Goal: Use online tool/utility: Utilize a website feature to perform a specific function

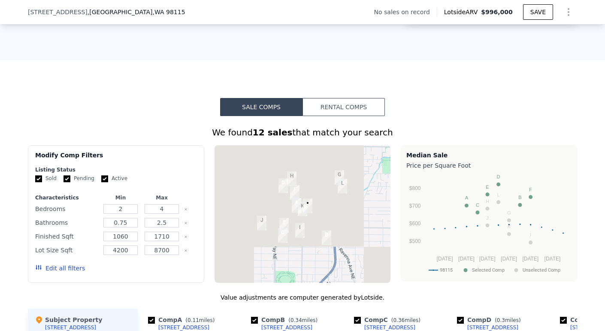
scroll to position [813, 0]
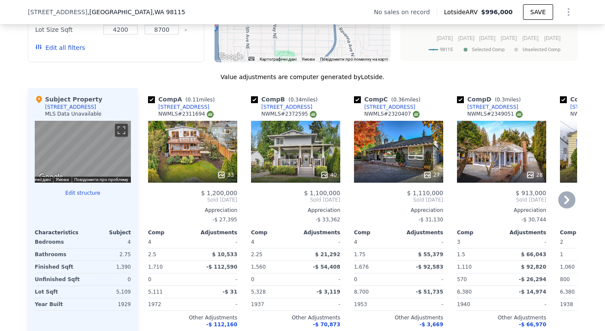
click at [276, 110] on div "[STREET_ADDRESS]" at bounding box center [286, 106] width 51 height 7
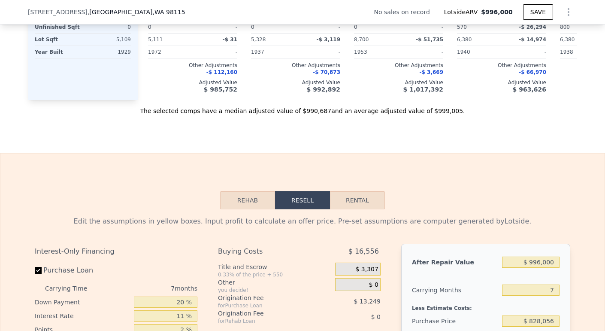
scroll to position [1274, 0]
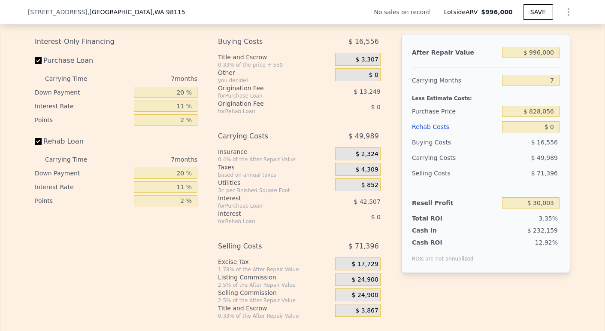
click at [176, 98] on input "20 %" at bounding box center [166, 92] width 64 height 11
type input "0 %"
type input "$ 16,058"
type input "0 %"
click at [181, 112] on input "11 %" at bounding box center [166, 105] width 64 height 11
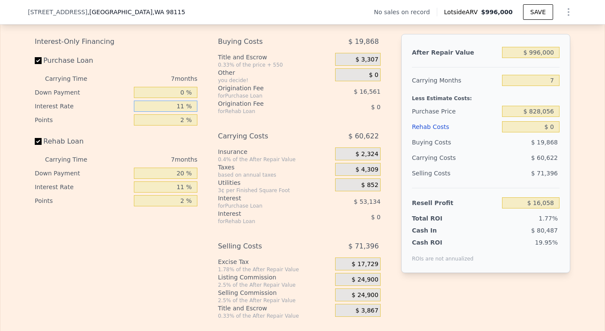
type input "1 %"
type input "$ 30,003"
type input "10 %"
type input "$ 33,867"
type input "10 %"
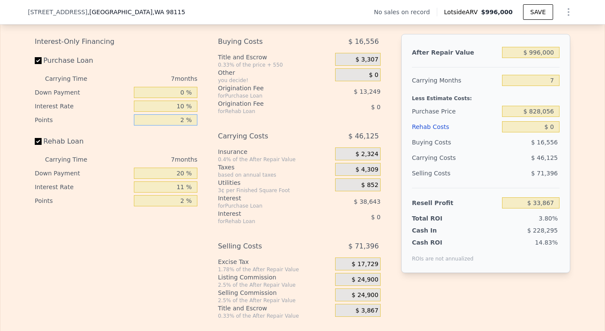
click at [181, 125] on input "2 %" at bounding box center [166, 119] width 64 height 11
type input "9 %"
type input "-$ 12,504"
type input "95 %"
type input "-$ 582,207"
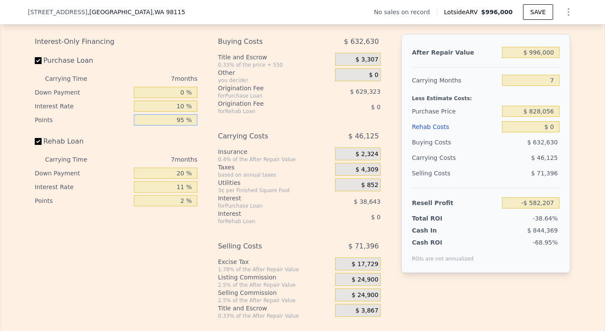
type input "95 %"
click at [182, 179] on input "20 %" at bounding box center [166, 172] width 64 height 11
type input "2 %"
type input "0 %"
click at [182, 192] on input "11 %" at bounding box center [166, 186] width 64 height 11
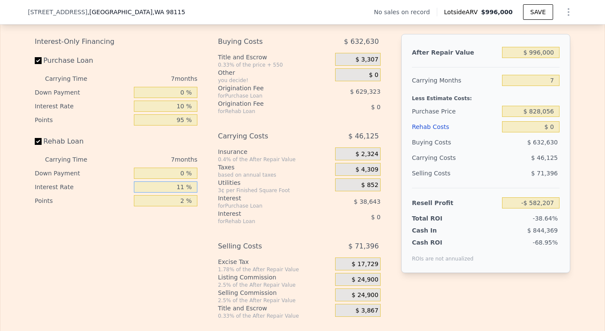
type input "1 %"
type input "10 %"
click at [184, 206] on input "2 %" at bounding box center [166, 200] width 64 height 11
type input "1 %"
type input "9.5 %"
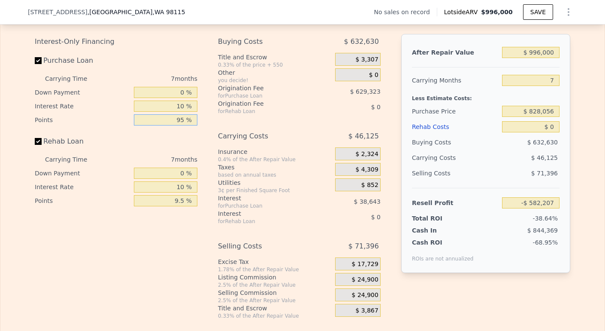
click at [178, 125] on input "95 %" at bounding box center [166, 119] width 64 height 11
type input "9.5 %"
type input "-$ 15,816"
type input "9.5 %"
drag, startPoint x: 528, startPoint y: 64, endPoint x: 555, endPoint y: 63, distance: 27.5
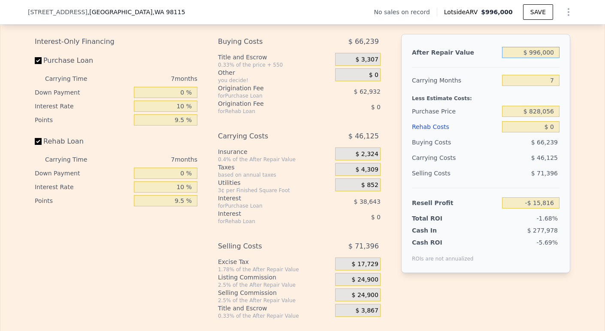
click at [556, 58] on input "$ 996,000" at bounding box center [531, 52] width 58 height 11
click at [541, 58] on input "$ 996,000" at bounding box center [531, 52] width 58 height 11
click at [547, 86] on input "7" at bounding box center [531, 80] width 58 height 11
click at [551, 86] on input "7" at bounding box center [531, 80] width 58 height 11
type input "3"
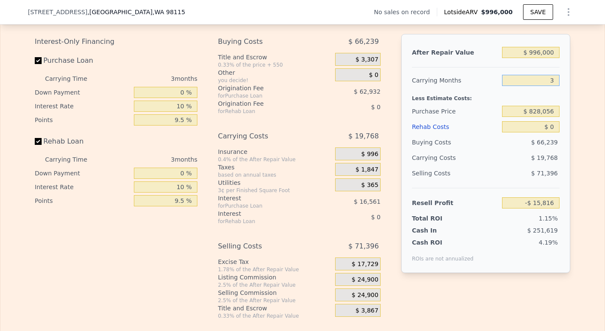
type input "$ 10,541"
type input "3"
drag, startPoint x: 527, startPoint y: 122, endPoint x: 599, endPoint y: 138, distance: 73.4
click at [598, 138] on div "Edit the assumptions in yellow boxes. Input profit to calculate an offer price.…" at bounding box center [302, 159] width 604 height 319
type input "$ 675,000"
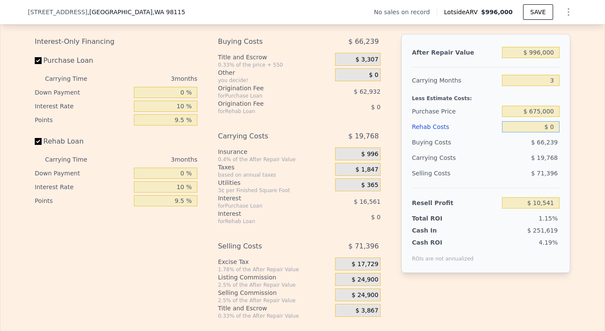
click at [547, 132] on input "$ 0" at bounding box center [531, 126] width 58 height 11
type input "$ 178,798"
type input "$ 4"
type input "$ 178,794"
type input "$ 4"
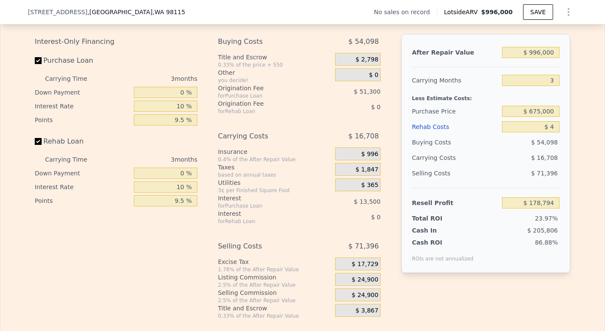
click at [542, 161] on span "$ 16,708" at bounding box center [544, 157] width 27 height 7
drag, startPoint x: 537, startPoint y: 63, endPoint x: 527, endPoint y: 62, distance: 10.3
click at [527, 58] on input "$ 996,000" at bounding box center [531, 52] width 58 height 11
type input "$ 000"
type input "-$ 745,364"
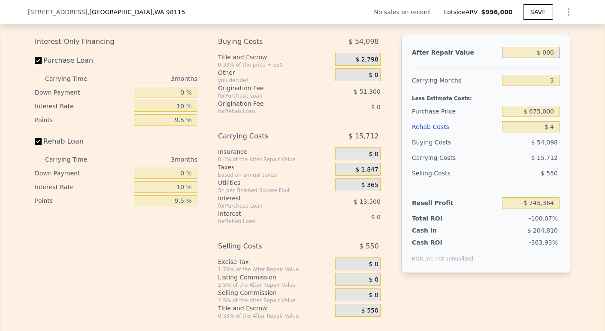
type input "$ 8,000"
type input "-$ 737,941"
type input "$ 800,000"
type input "-$ 3,068"
click at [493, 119] on div "Purchase Price" at bounding box center [455, 110] width 87 height 15
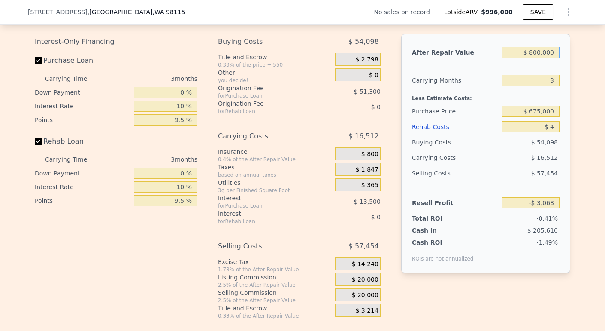
click at [531, 58] on input "$ 800,000" at bounding box center [531, 52] width 58 height 11
type input "$ 00000"
type input "-$ 745,364"
type input "$ 900,000"
type input "$ 89,719"
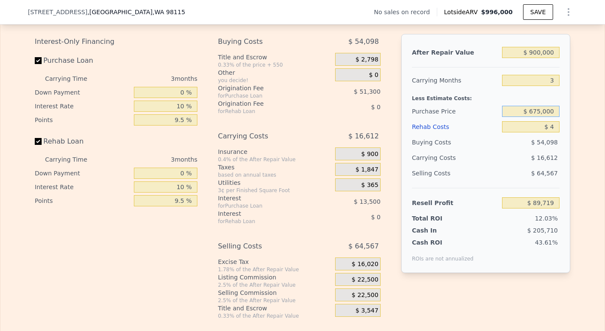
click at [524, 117] on input "$ 675,000" at bounding box center [531, 111] width 58 height 11
click at [521, 165] on div "$ 16,612" at bounding box center [514, 157] width 91 height 15
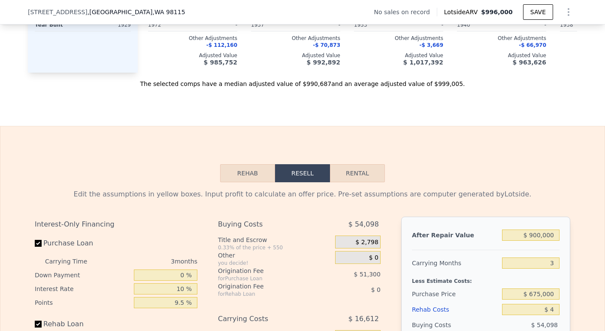
scroll to position [1195, 0]
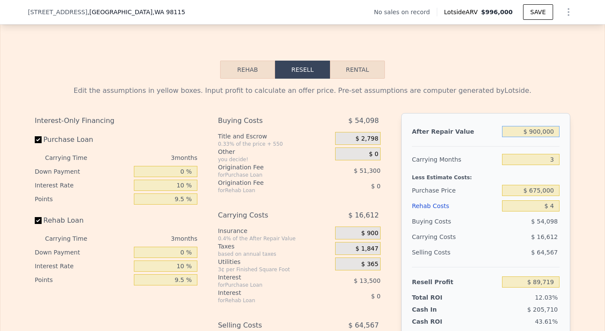
click at [532, 137] on input "$ 900,000" at bounding box center [531, 131] width 58 height 11
click at [535, 137] on input "$ 900,000" at bounding box center [531, 131] width 58 height 11
type input "$ 90,000"
type input "-$ 661,856"
type input "$ 920,000"
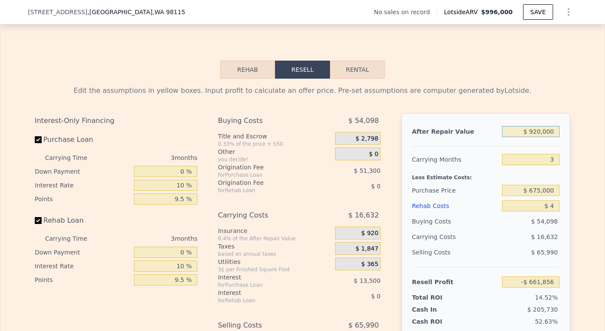
type input "$ 108,276"
click at [537, 182] on div "Less Estimate Costs:" at bounding box center [486, 174] width 148 height 15
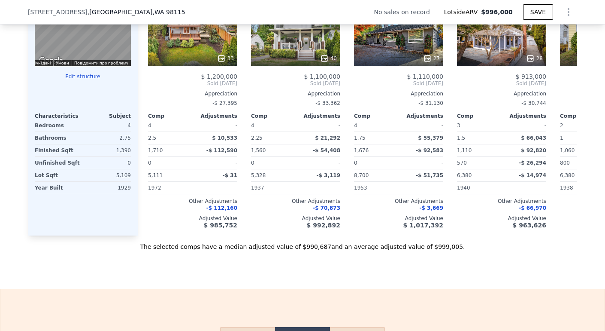
scroll to position [841, 0]
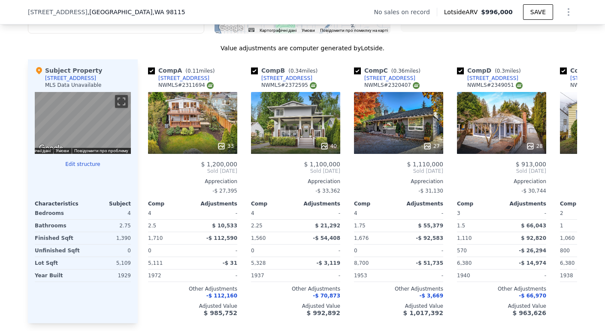
type input "$ 996,000"
type input "7"
type input "$ 0"
type input "$ 30,003"
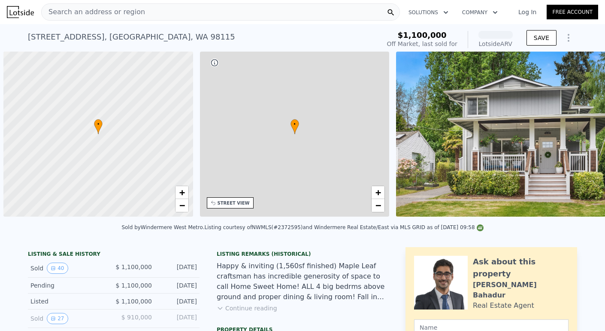
scroll to position [0, 3]
